Goal: Information Seeking & Learning: Learn about a topic

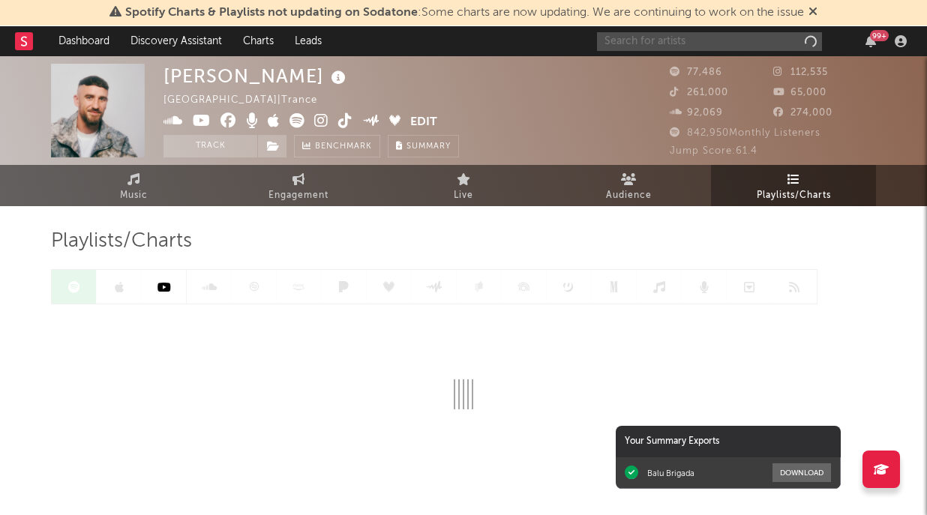
click at [760, 42] on input "text" at bounding box center [709, 41] width 225 height 19
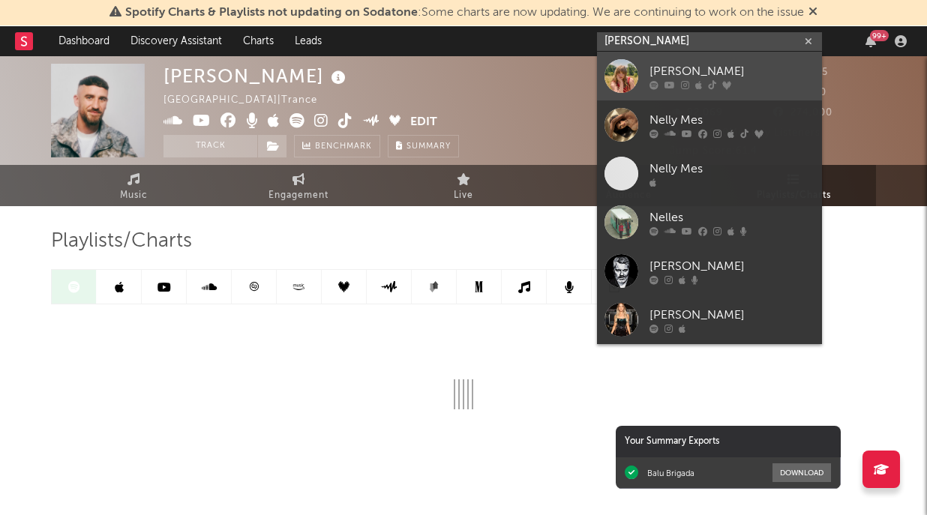
type input "[PERSON_NAME]"
click at [718, 78] on div "[PERSON_NAME]" at bounding box center [732, 71] width 165 height 18
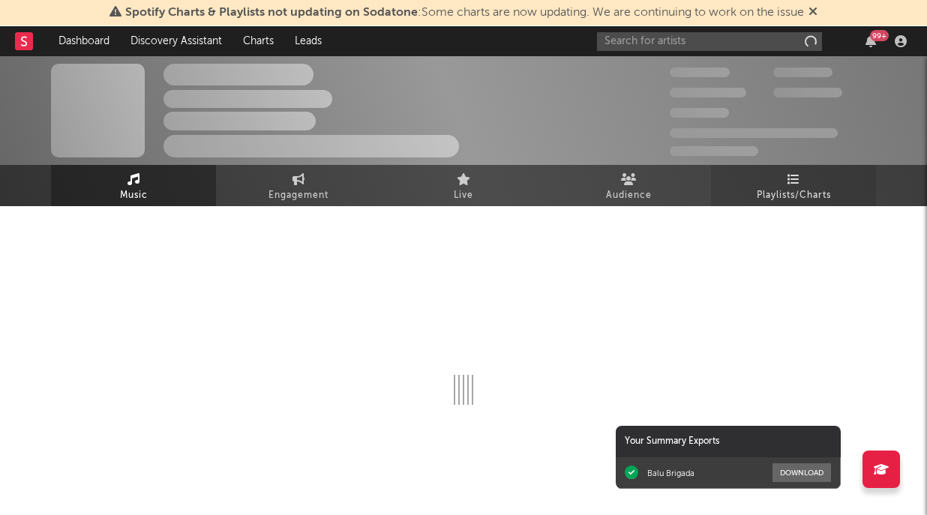
click at [791, 185] on link "Playlists/Charts" at bounding box center [793, 185] width 165 height 41
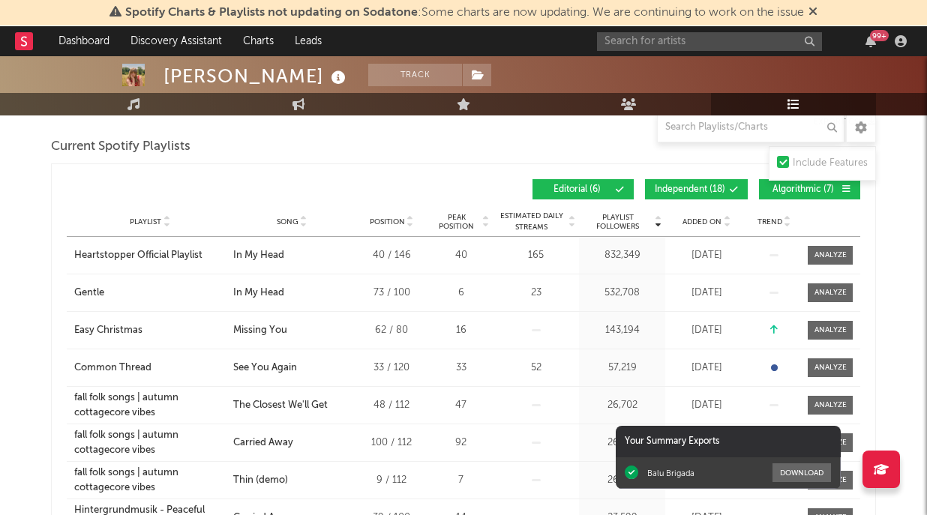
scroll to position [153, 0]
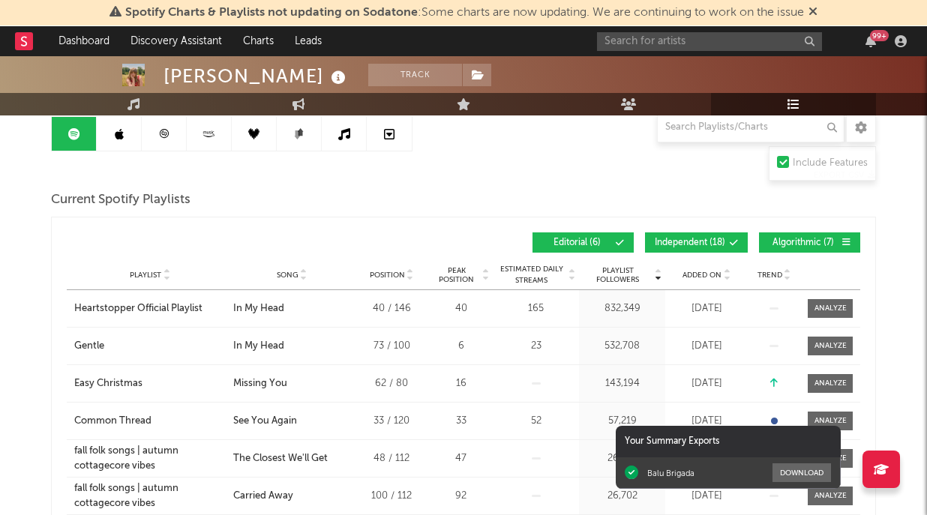
click at [706, 263] on div "Playlist City Song Position Peak Position Estimated Daily Streams Playlist Foll…" at bounding box center [464, 275] width 794 height 30
click at [706, 269] on div "Added On" at bounding box center [706, 274] width 75 height 11
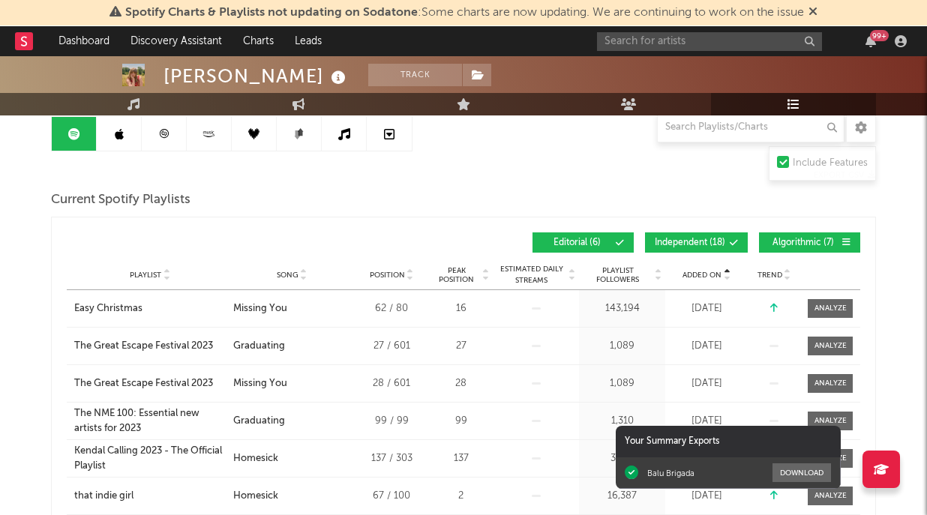
click at [706, 269] on div "Added On" at bounding box center [706, 274] width 75 height 11
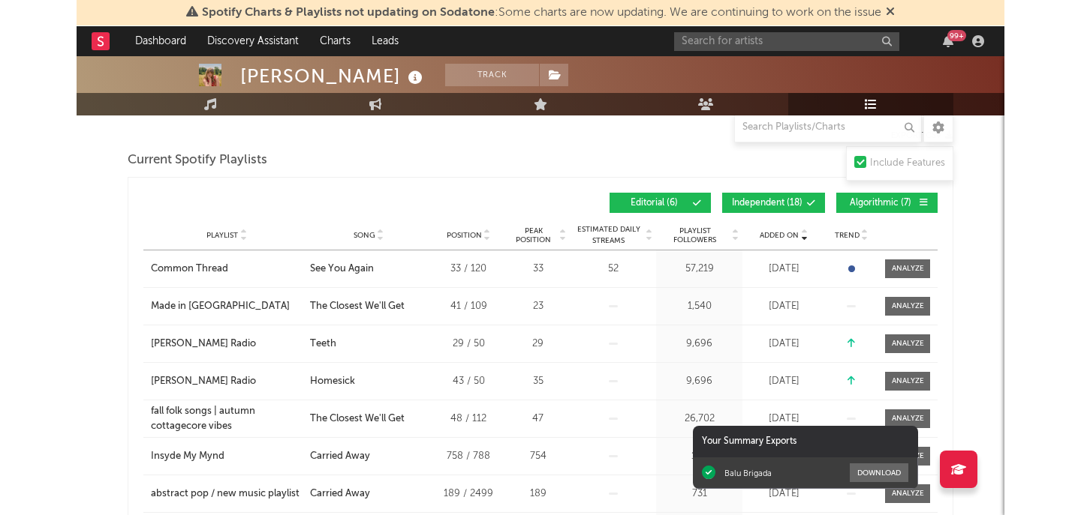
scroll to position [197, 0]
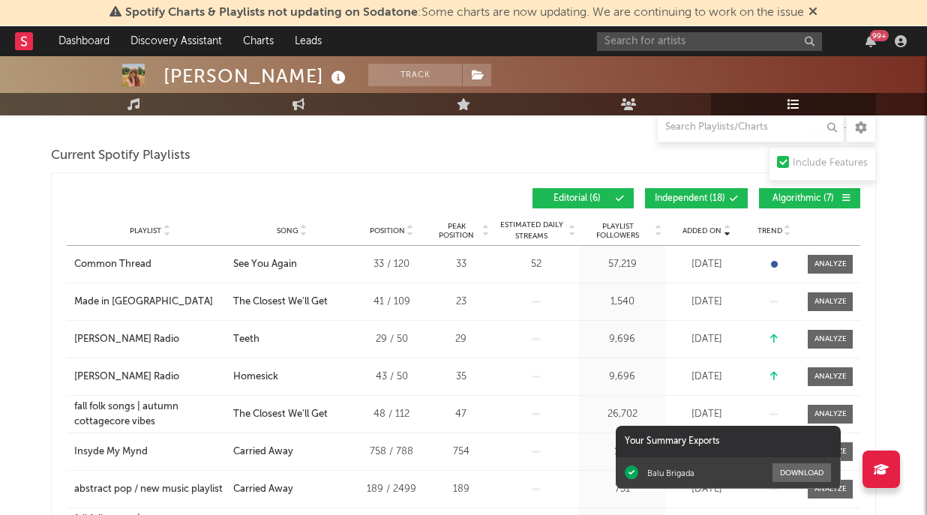
click at [702, 196] on span "Independent ( 18 )" at bounding box center [690, 198] width 71 height 9
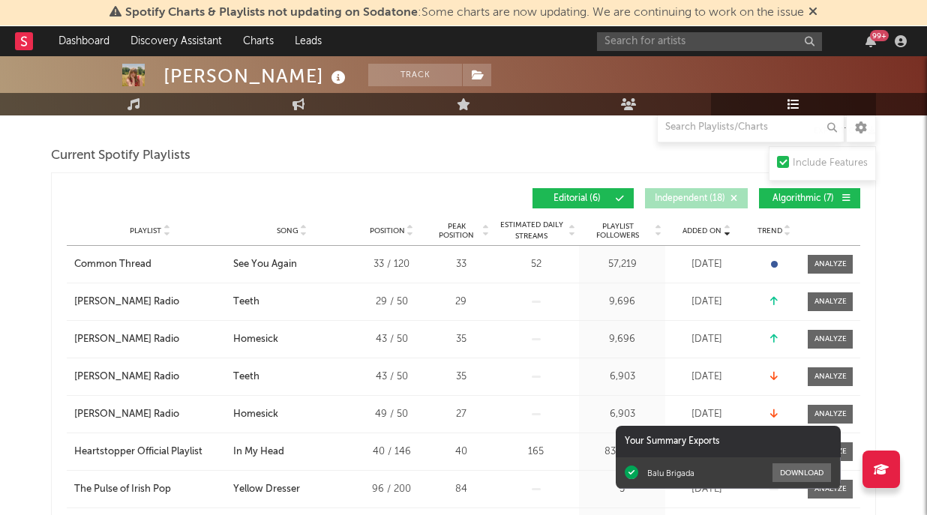
click at [781, 197] on span "Algorithmic ( 7 )" at bounding box center [803, 198] width 69 height 9
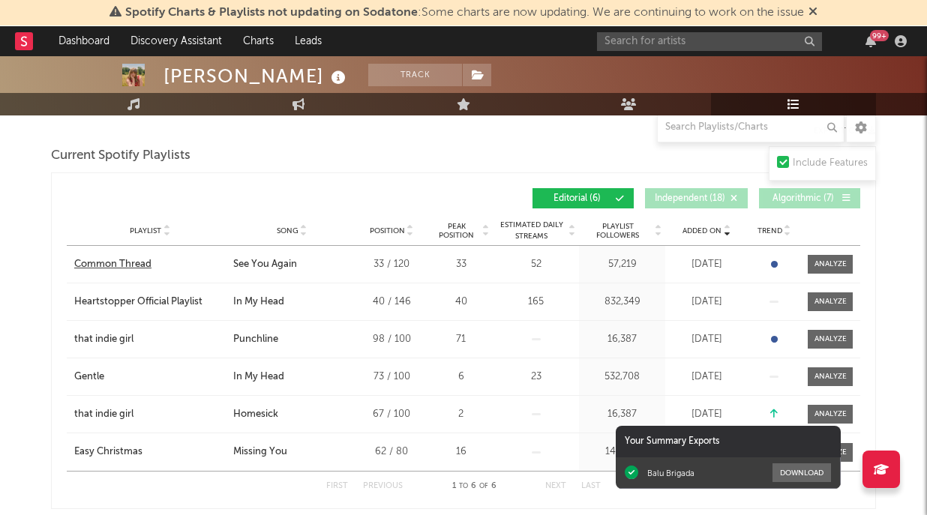
click at [158, 263] on div "Common Thread" at bounding box center [150, 264] width 152 height 15
